Goal: Information Seeking & Learning: Understand process/instructions

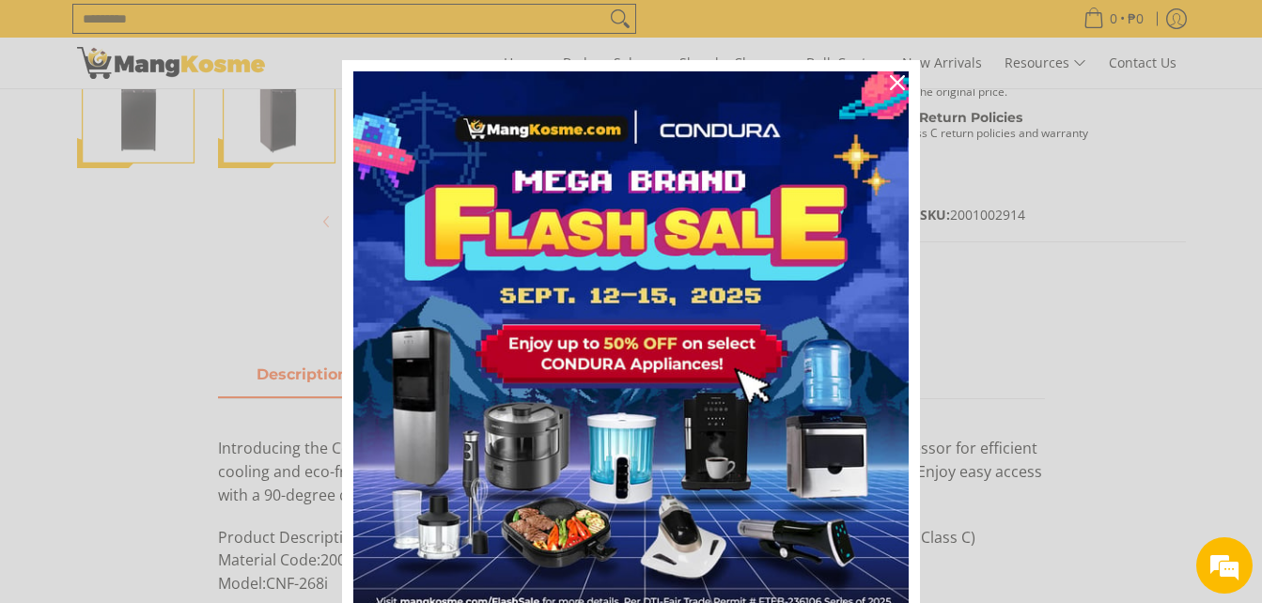
scroll to position [564, 0]
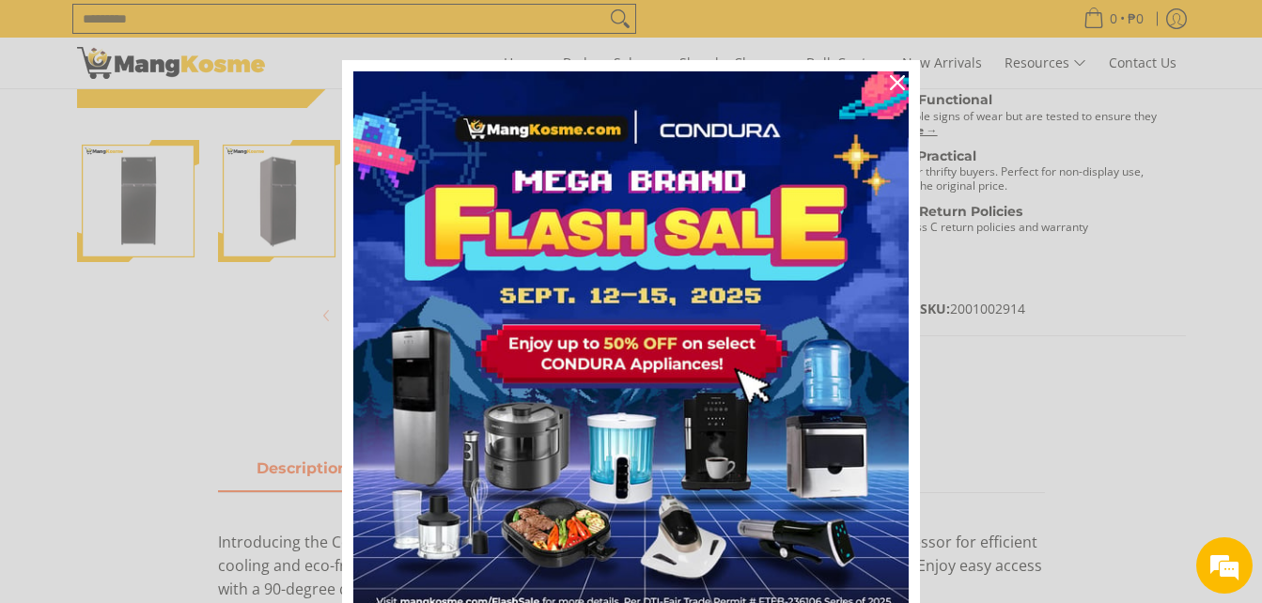
click at [175, 329] on div "Marketing offer form" at bounding box center [631, 301] width 1262 height 603
click at [893, 81] on icon "close icon" at bounding box center [897, 82] width 15 height 15
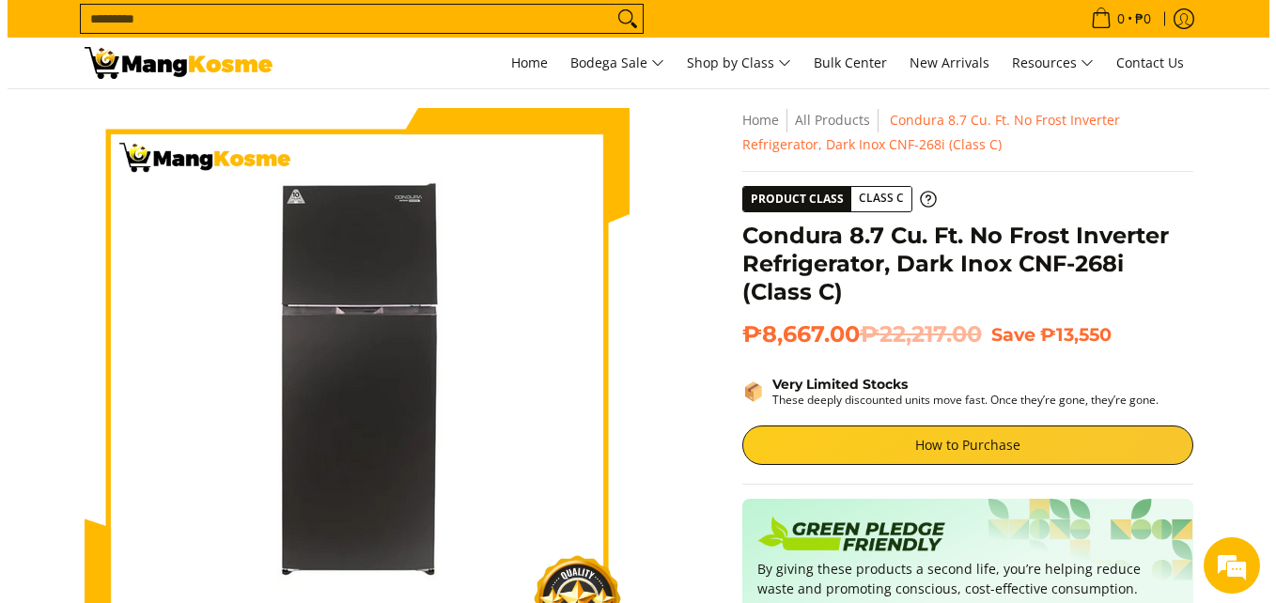
scroll to position [0, 0]
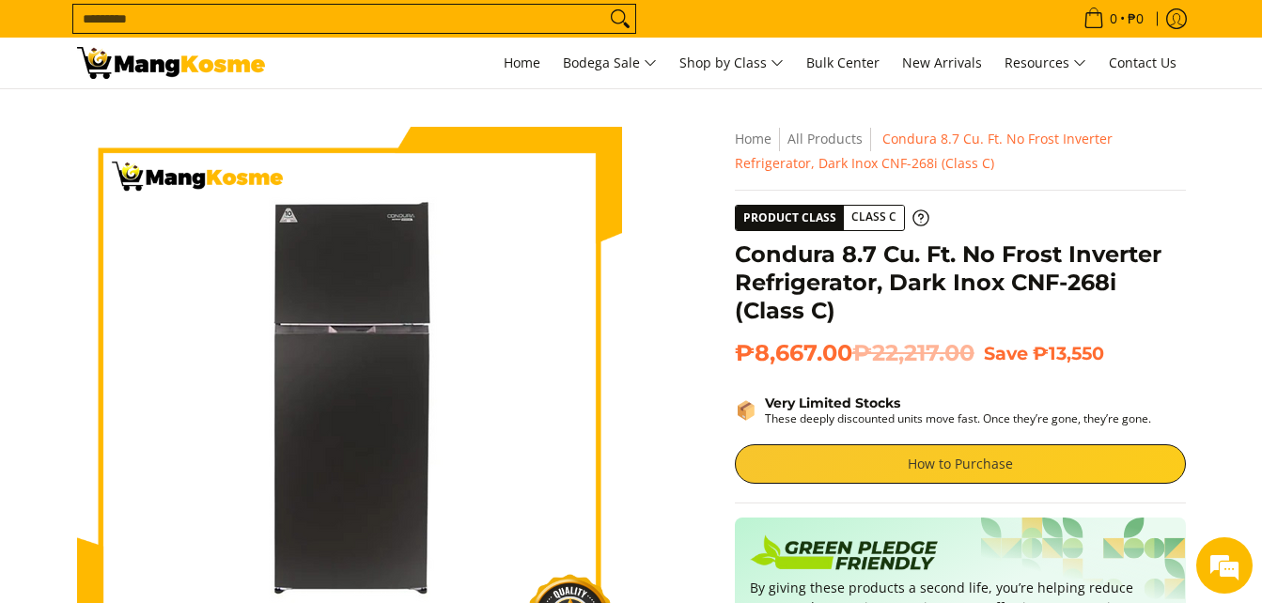
click at [974, 458] on link "How to Purchase" at bounding box center [960, 463] width 451 height 39
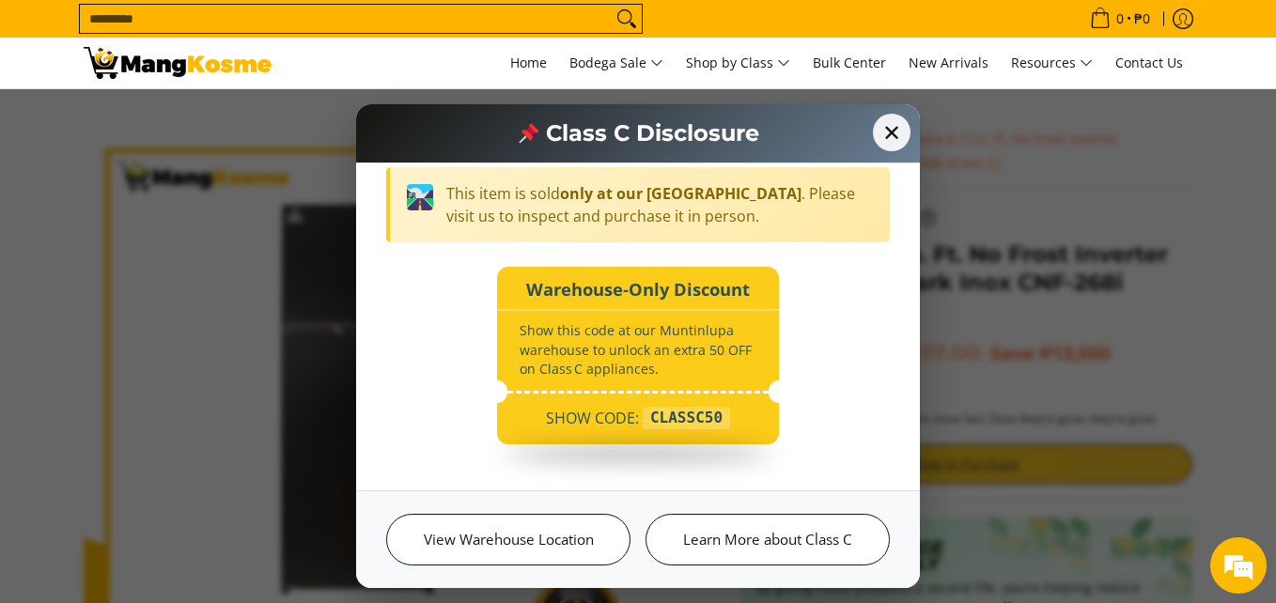
scroll to position [266, 0]
click at [660, 426] on div "CLASSC50" at bounding box center [686, 417] width 87 height 23
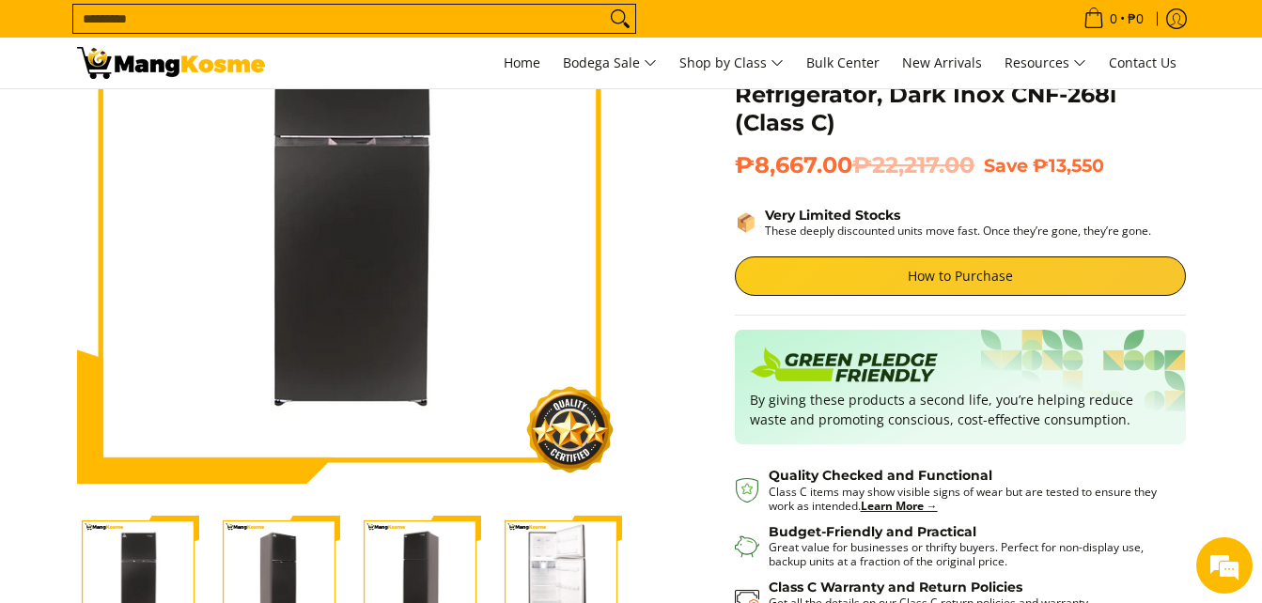
scroll to position [0, 0]
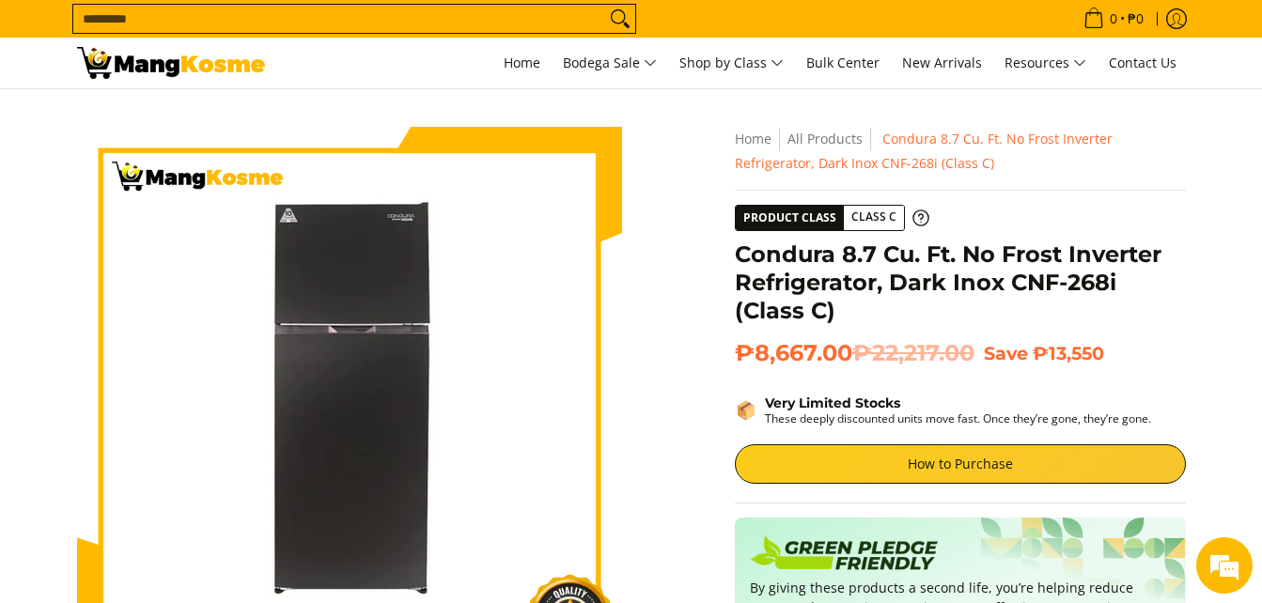
click at [519, 334] on img at bounding box center [349, 399] width 545 height 532
click at [660, 352] on div "Skip to Main Content Enable zoom Disable zoom Enable zoom Disable zoom Enable z…" at bounding box center [631, 549] width 1127 height 845
click at [948, 473] on link "How to Purchase" at bounding box center [960, 463] width 451 height 39
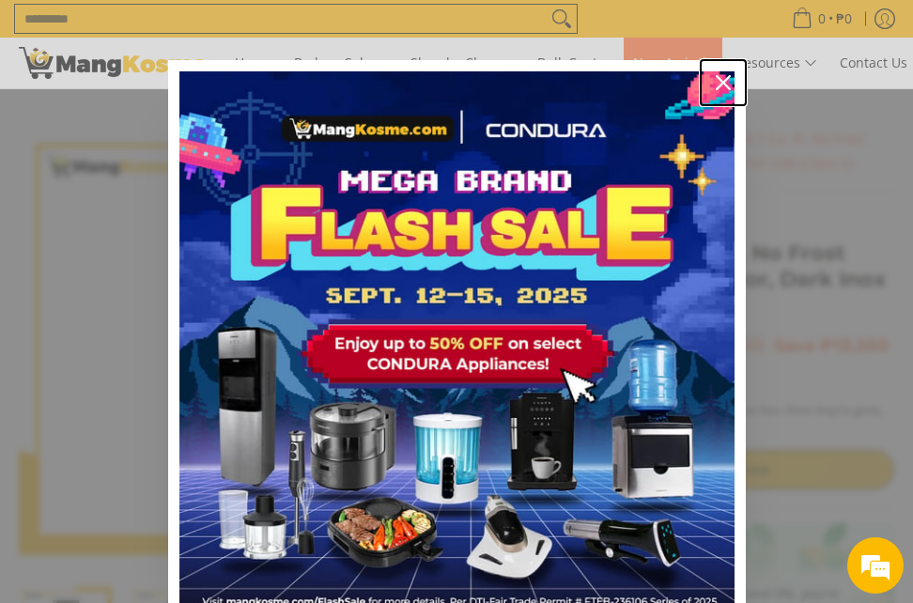
click at [716, 81] on icon "close icon" at bounding box center [723, 82] width 15 height 15
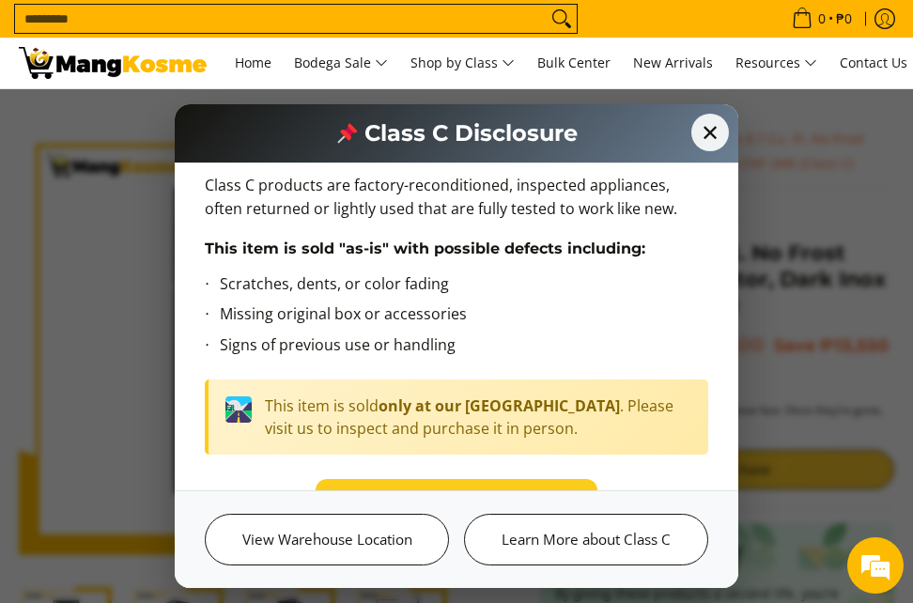
scroll to position [94, 0]
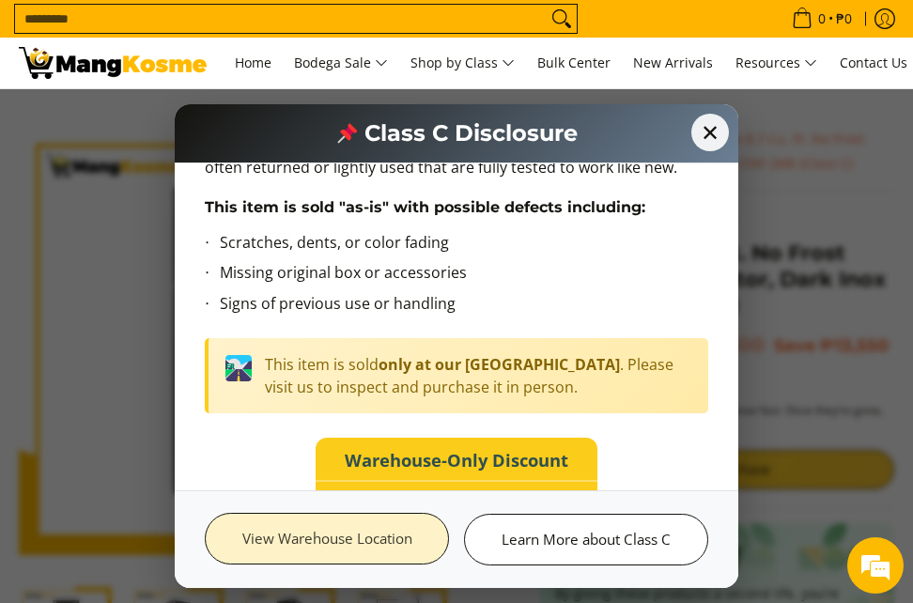
click at [385, 541] on link "View Warehouse Location" at bounding box center [327, 539] width 244 height 52
